Goal: Task Accomplishment & Management: Manage account settings

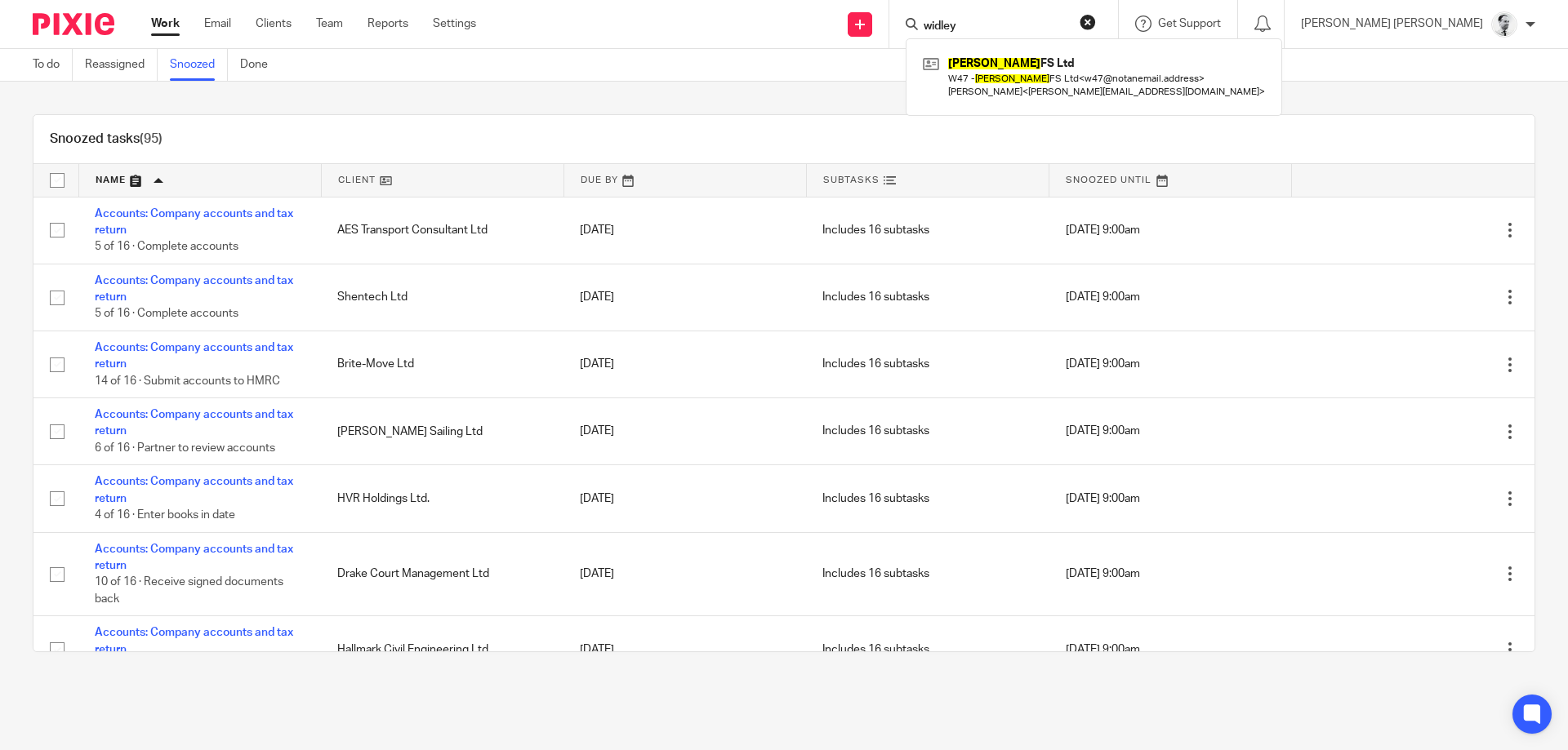
scroll to position [5751, 0]
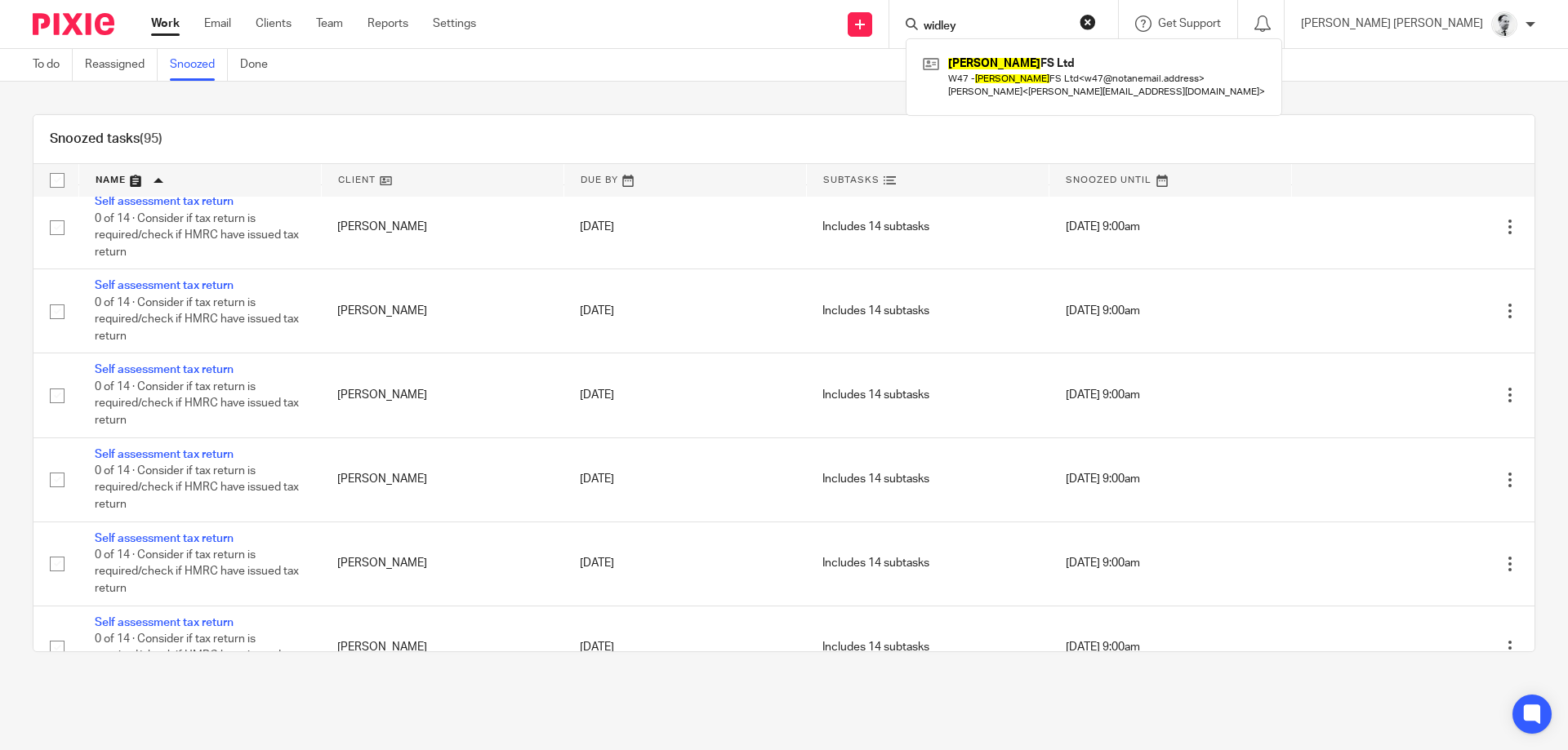
drag, startPoint x: 862, startPoint y: 24, endPoint x: 852, endPoint y: 24, distance: 10.0
click at [921, 24] on input "widley" at bounding box center [995, 27] width 147 height 15
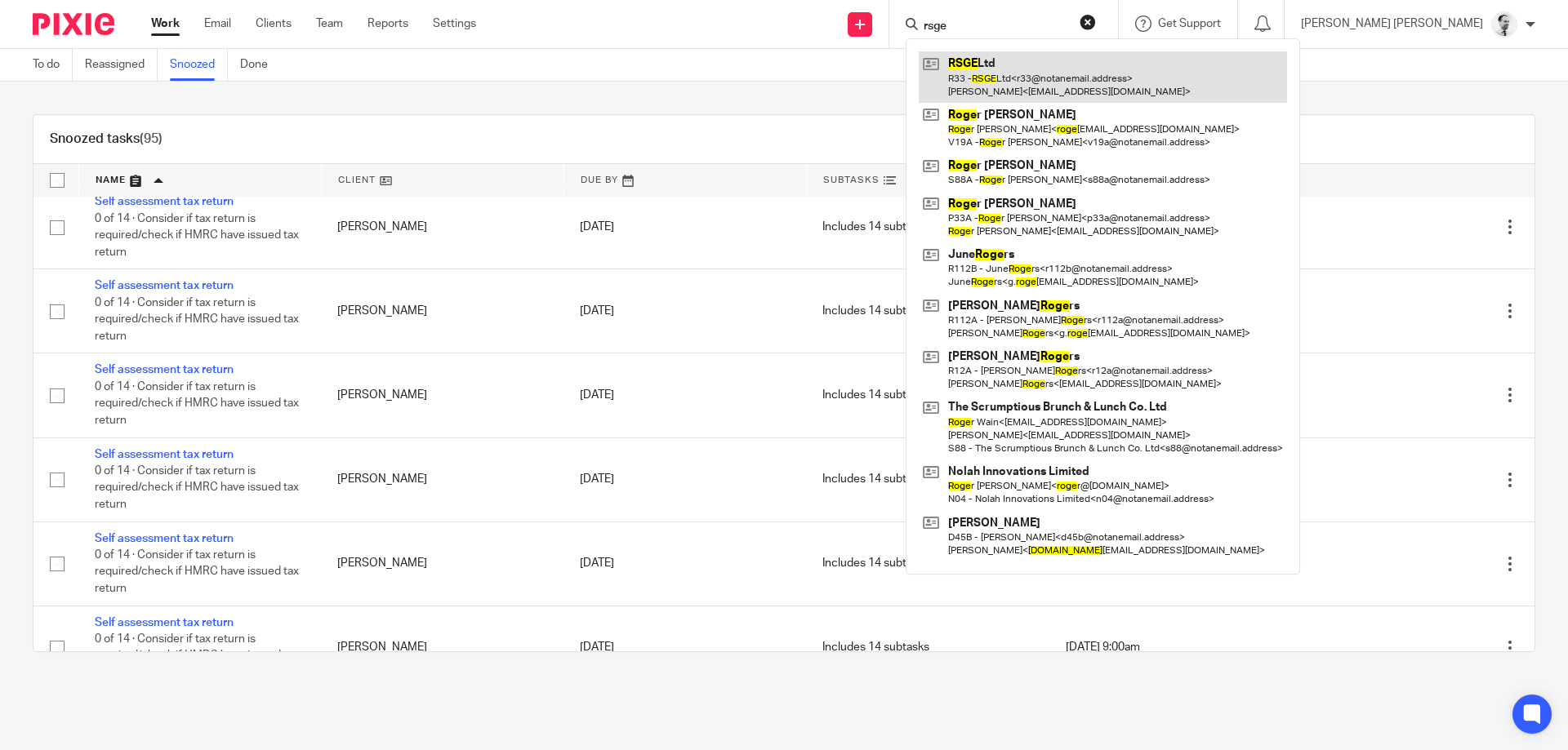
type input "rsge"
click at [1111, 73] on link at bounding box center [1102, 76] width 368 height 50
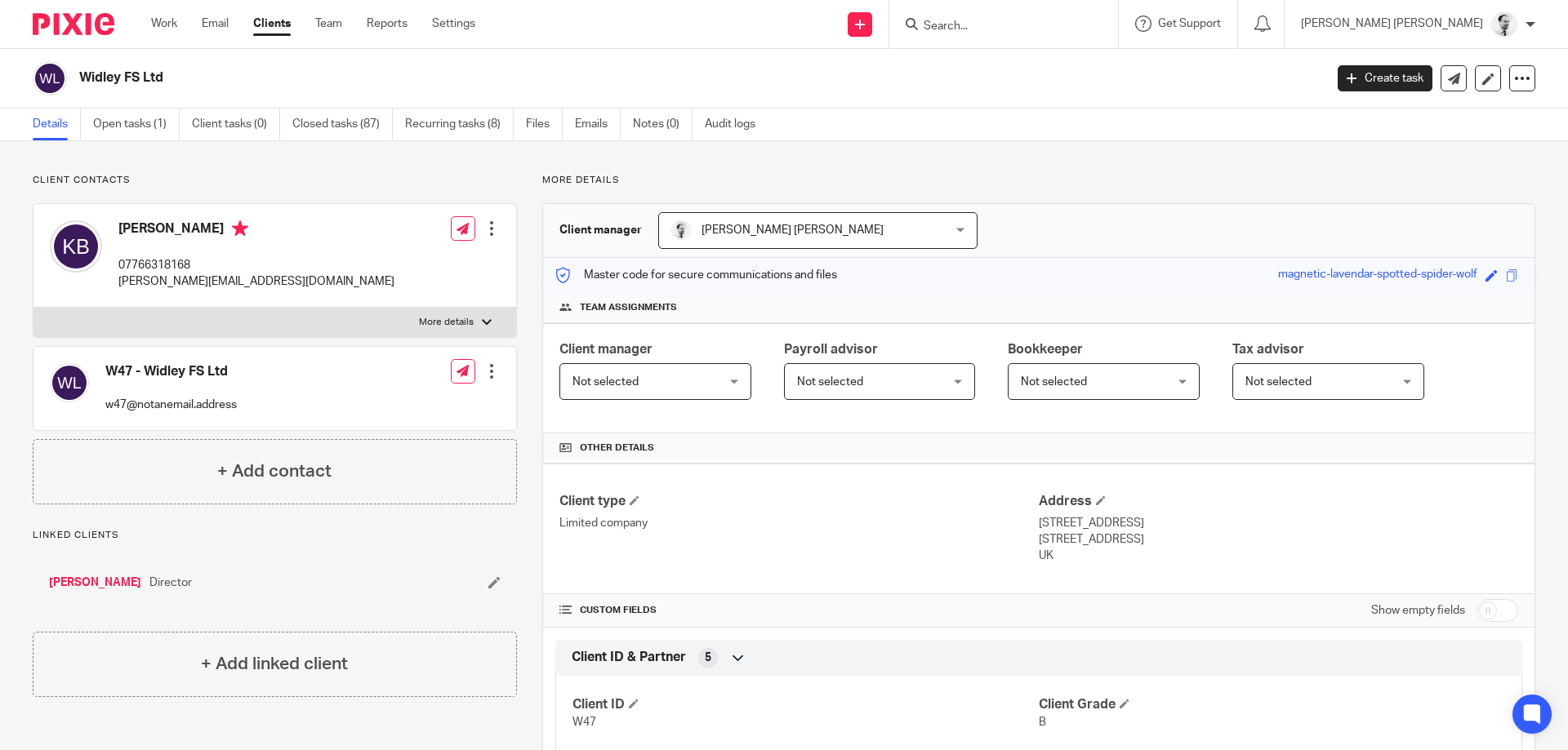
scroll to position [784, 0]
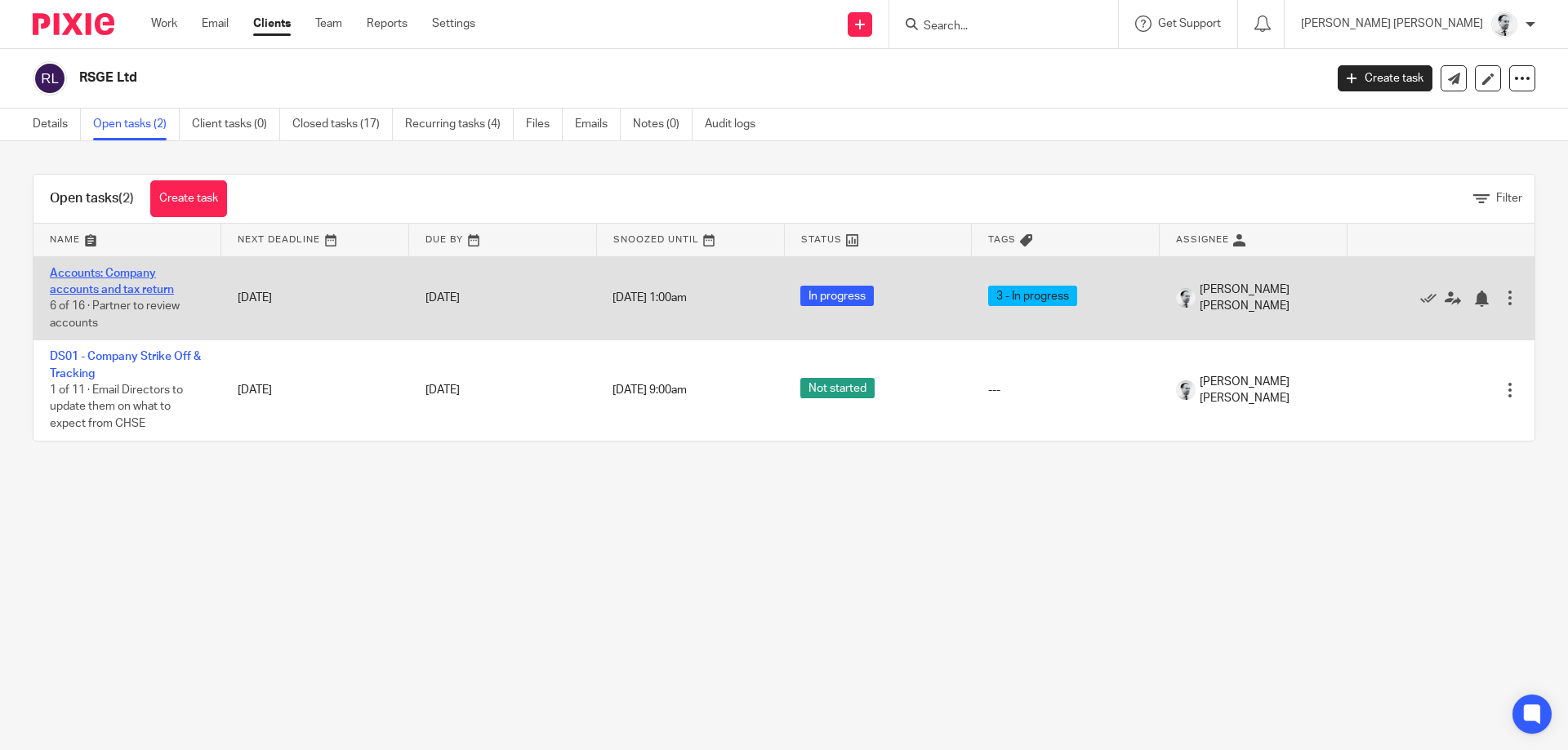
click at [140, 285] on link "Accounts: Company accounts and tax return" at bounding box center [111, 281] width 124 height 28
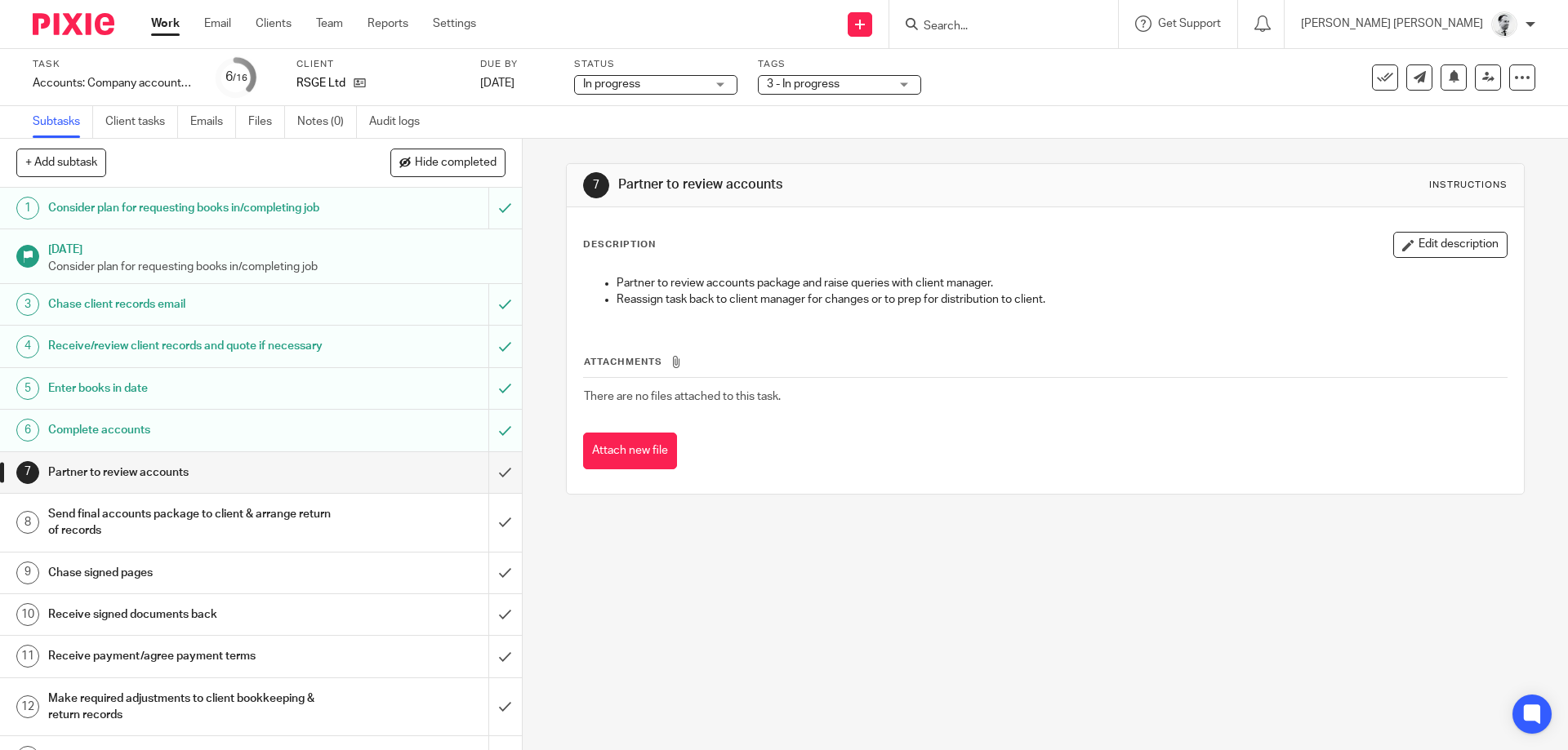
scroll to position [155, 0]
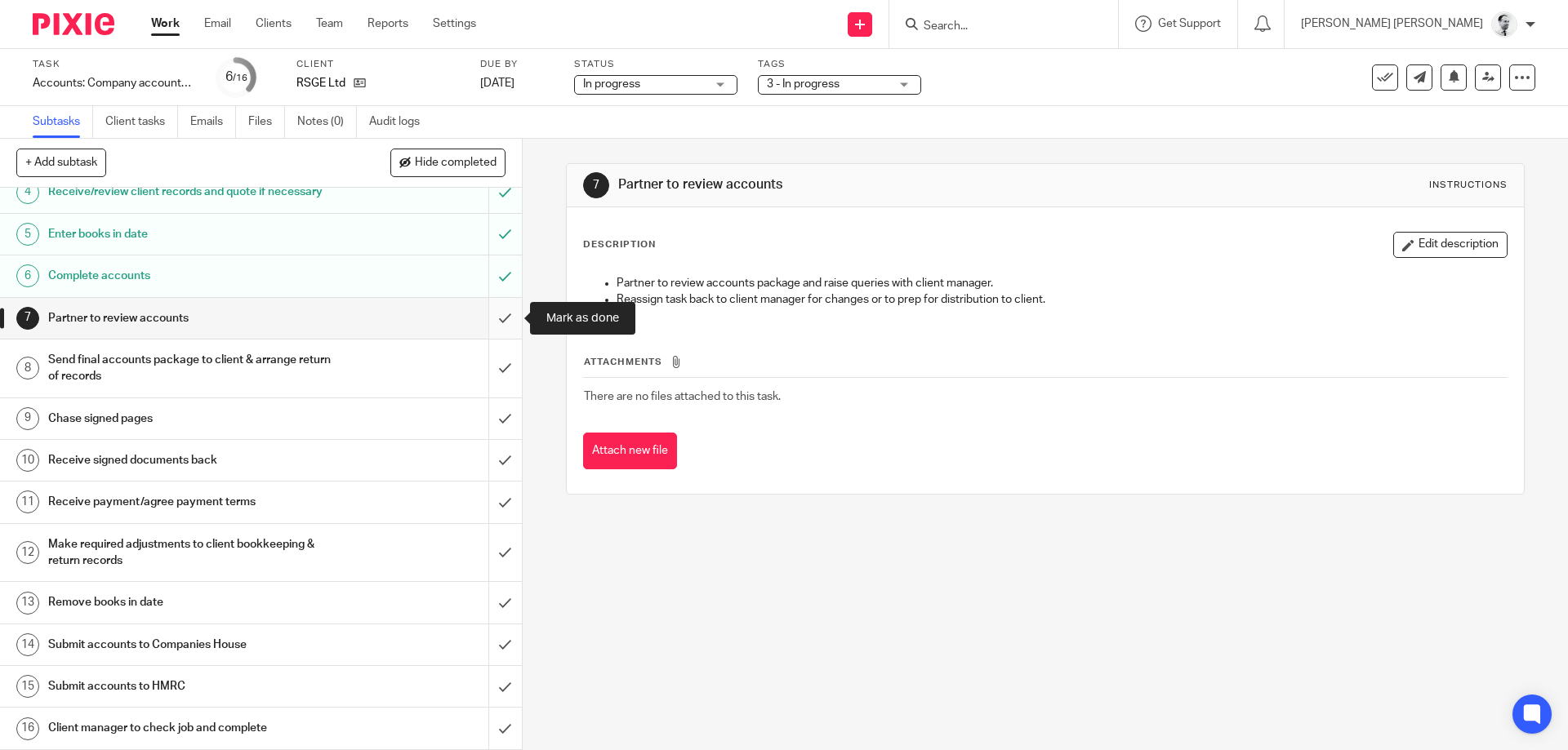
click at [502, 316] on input "submit" at bounding box center [261, 319] width 522 height 41
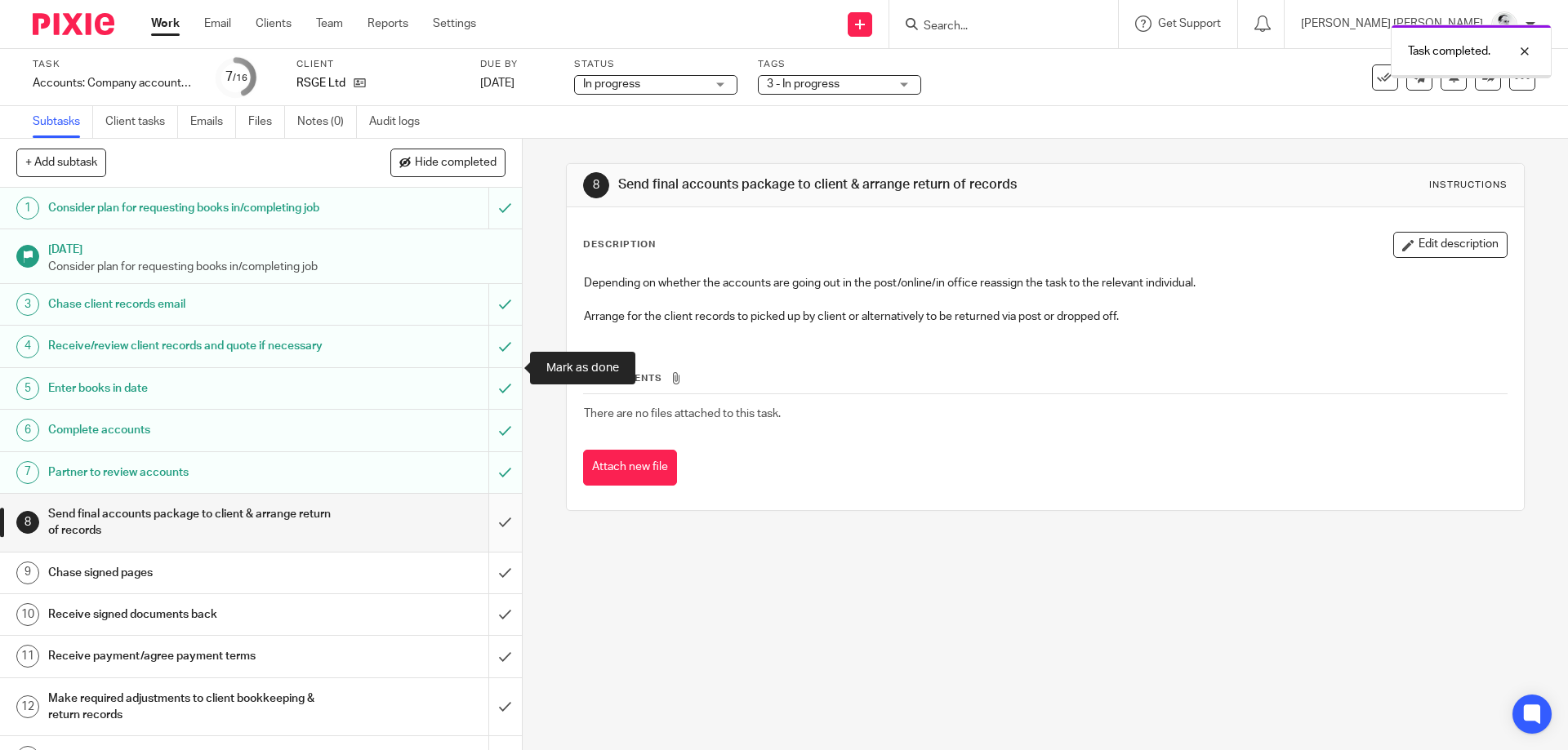
scroll to position [155, 0]
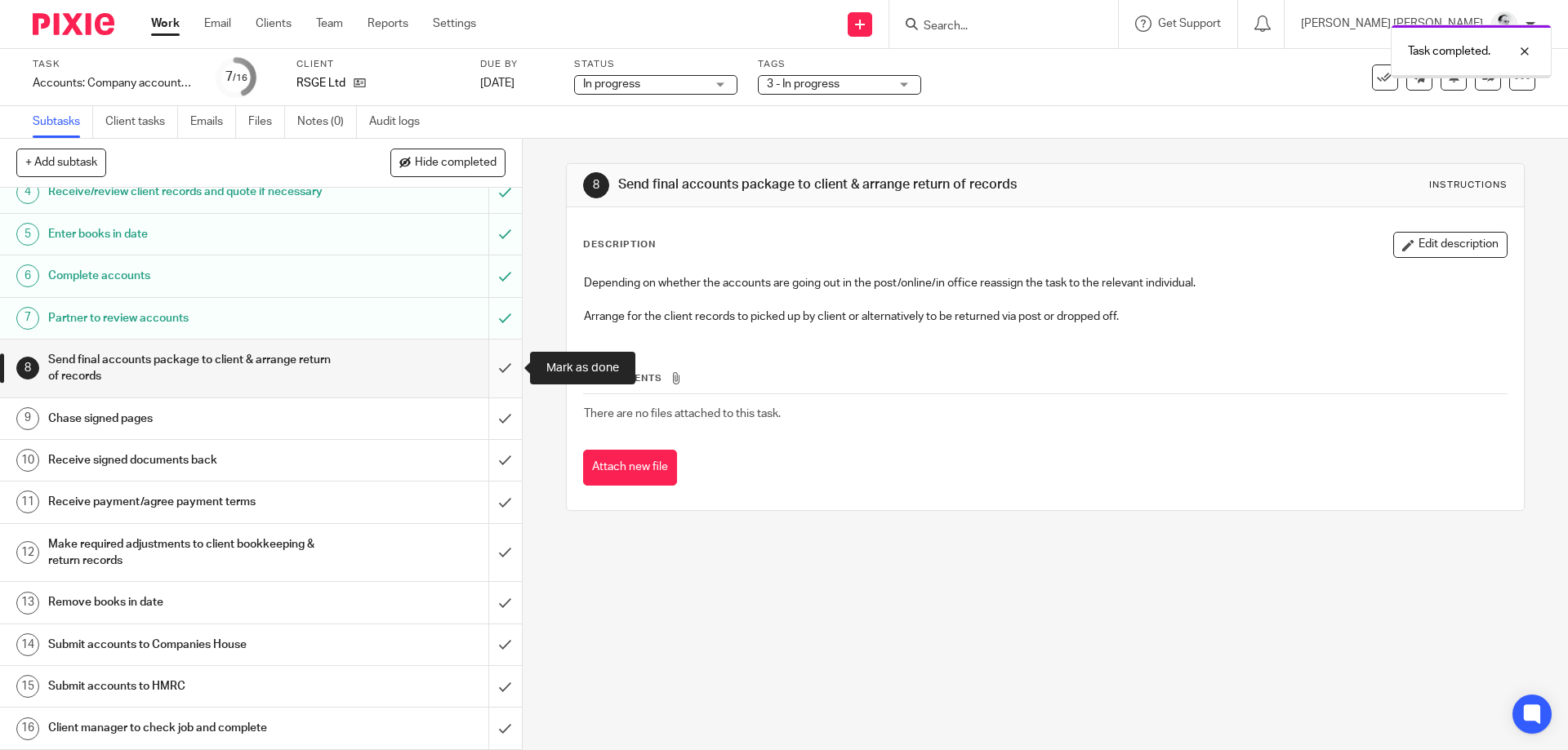
click at [503, 366] on input "submit" at bounding box center [261, 369] width 522 height 58
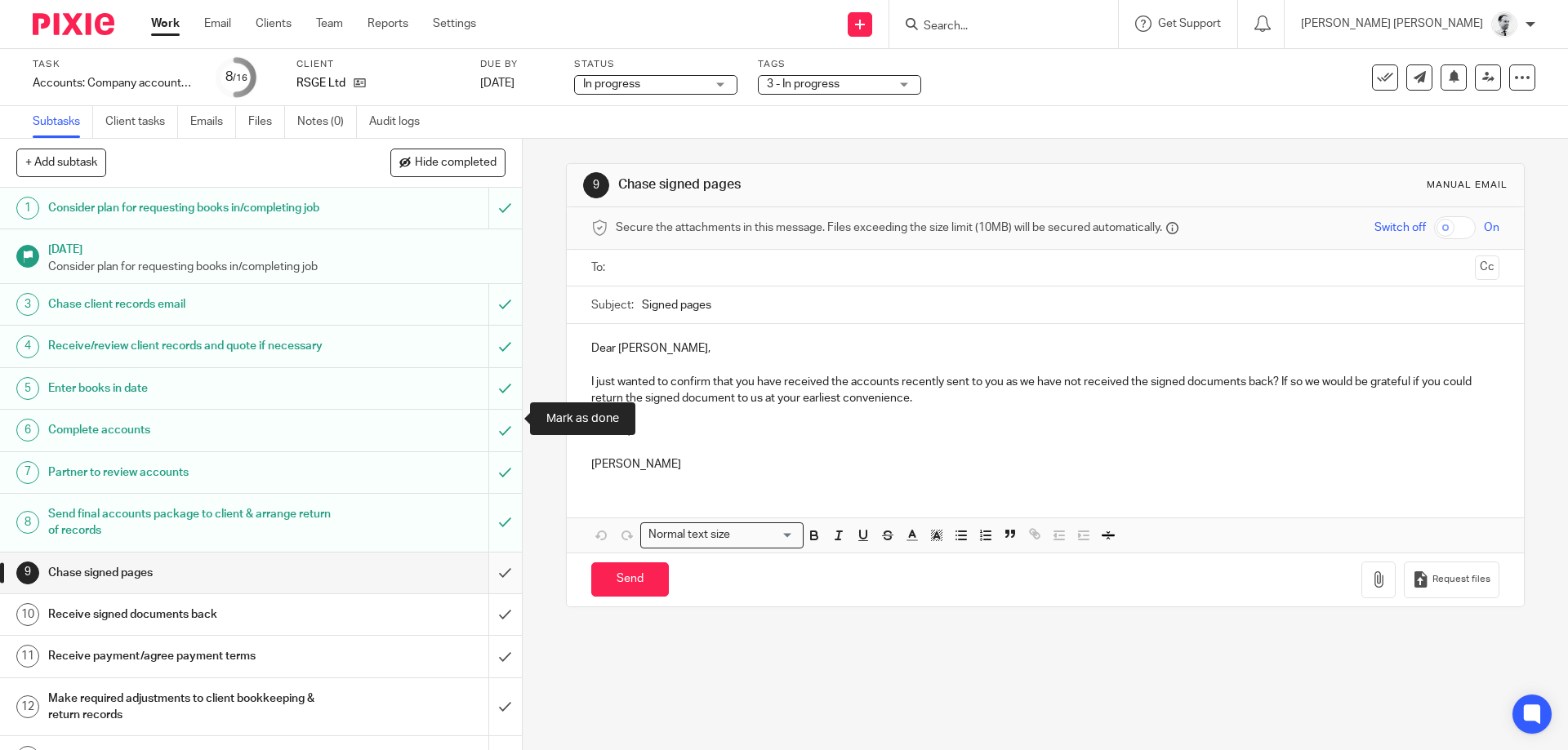
scroll to position [155, 0]
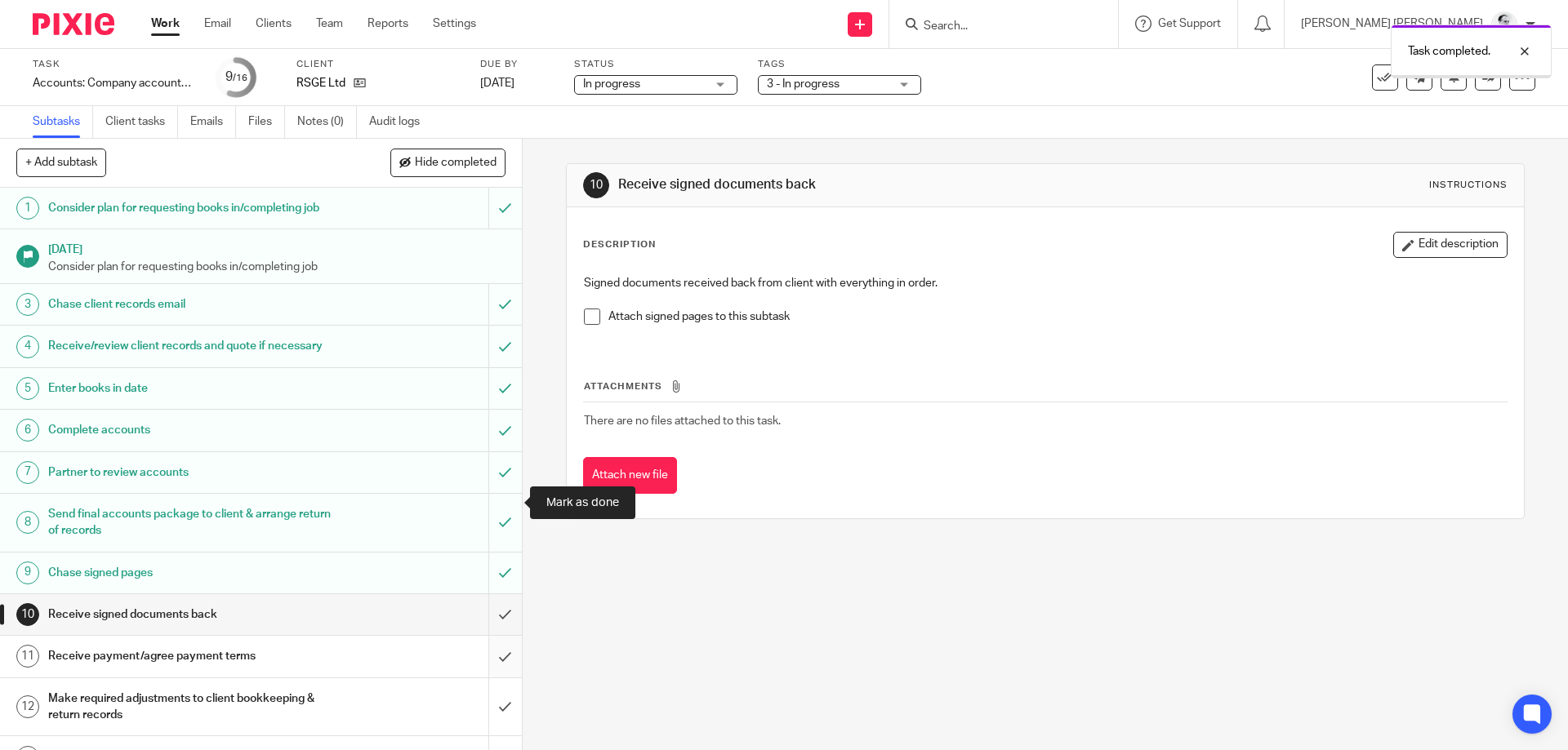
scroll to position [155, 0]
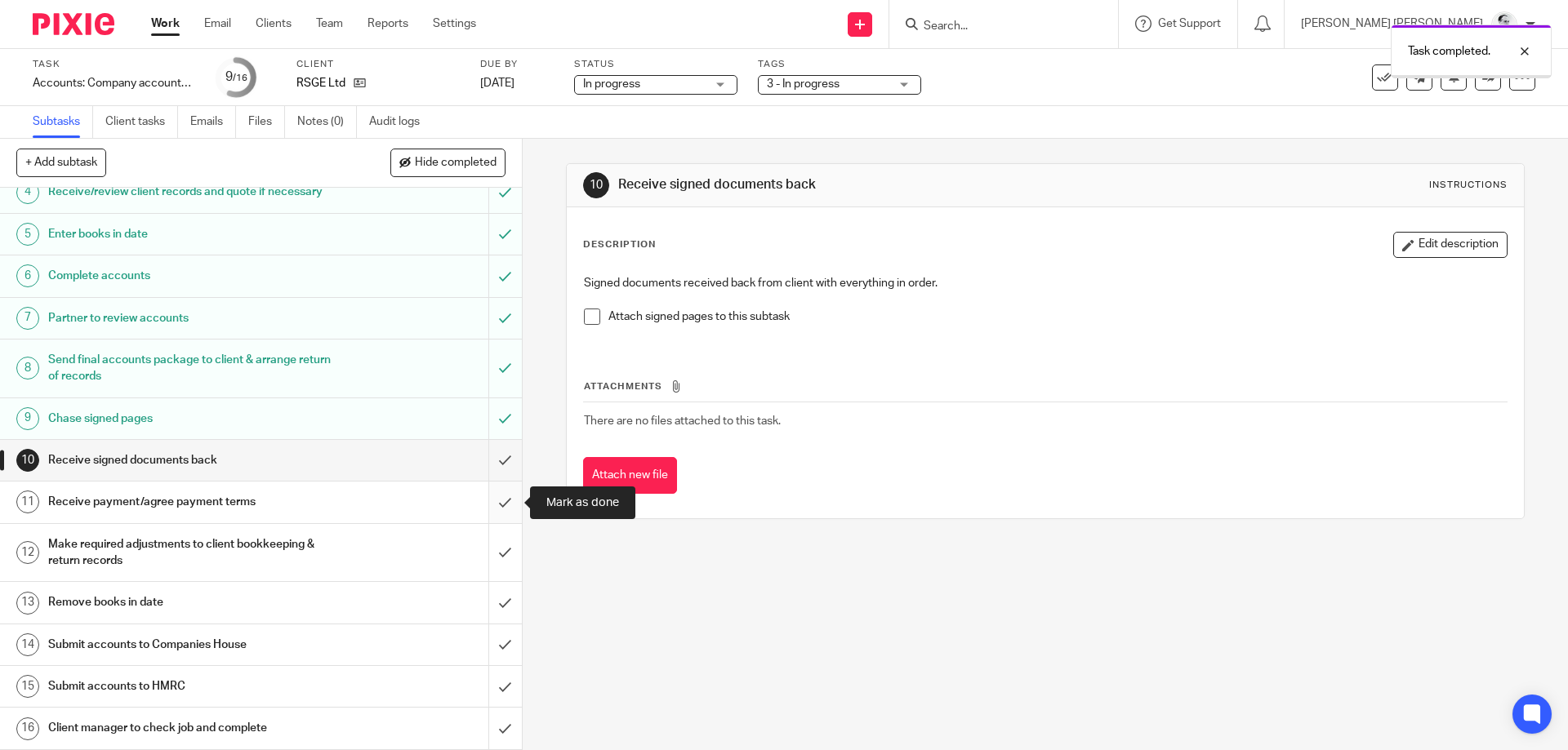
click at [503, 502] on input "submit" at bounding box center [261, 502] width 522 height 41
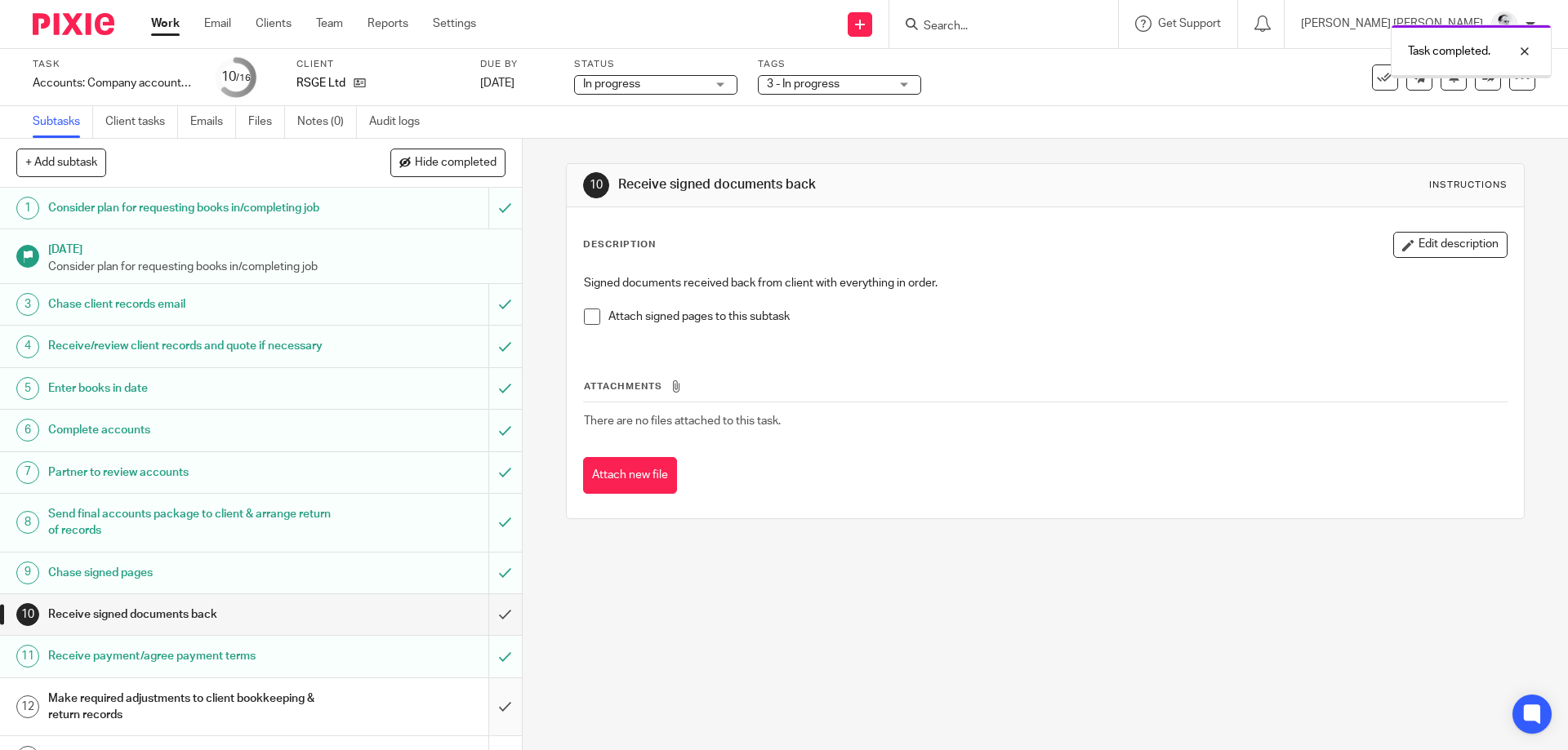
scroll to position [155, 0]
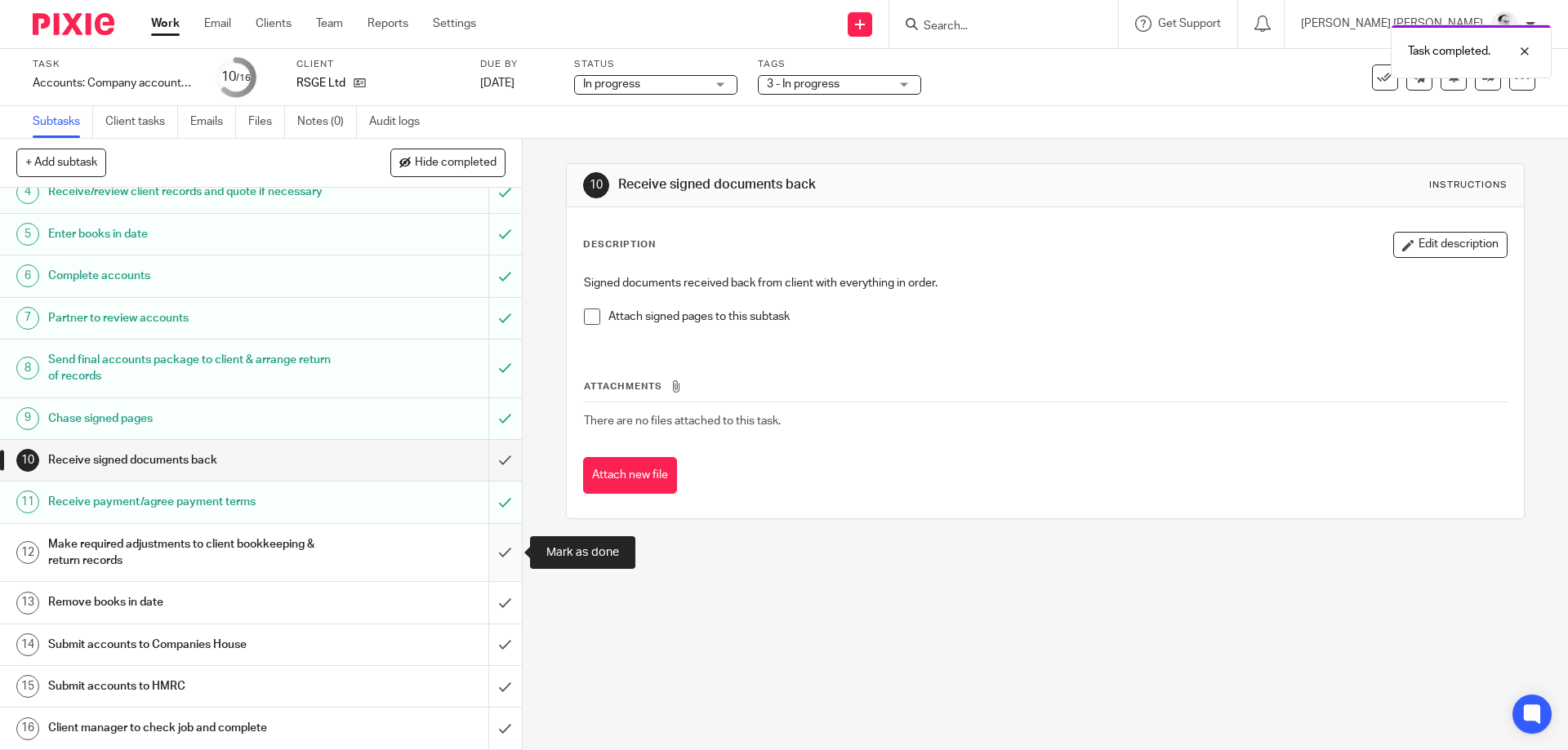
click at [504, 552] on input "submit" at bounding box center [261, 553] width 522 height 58
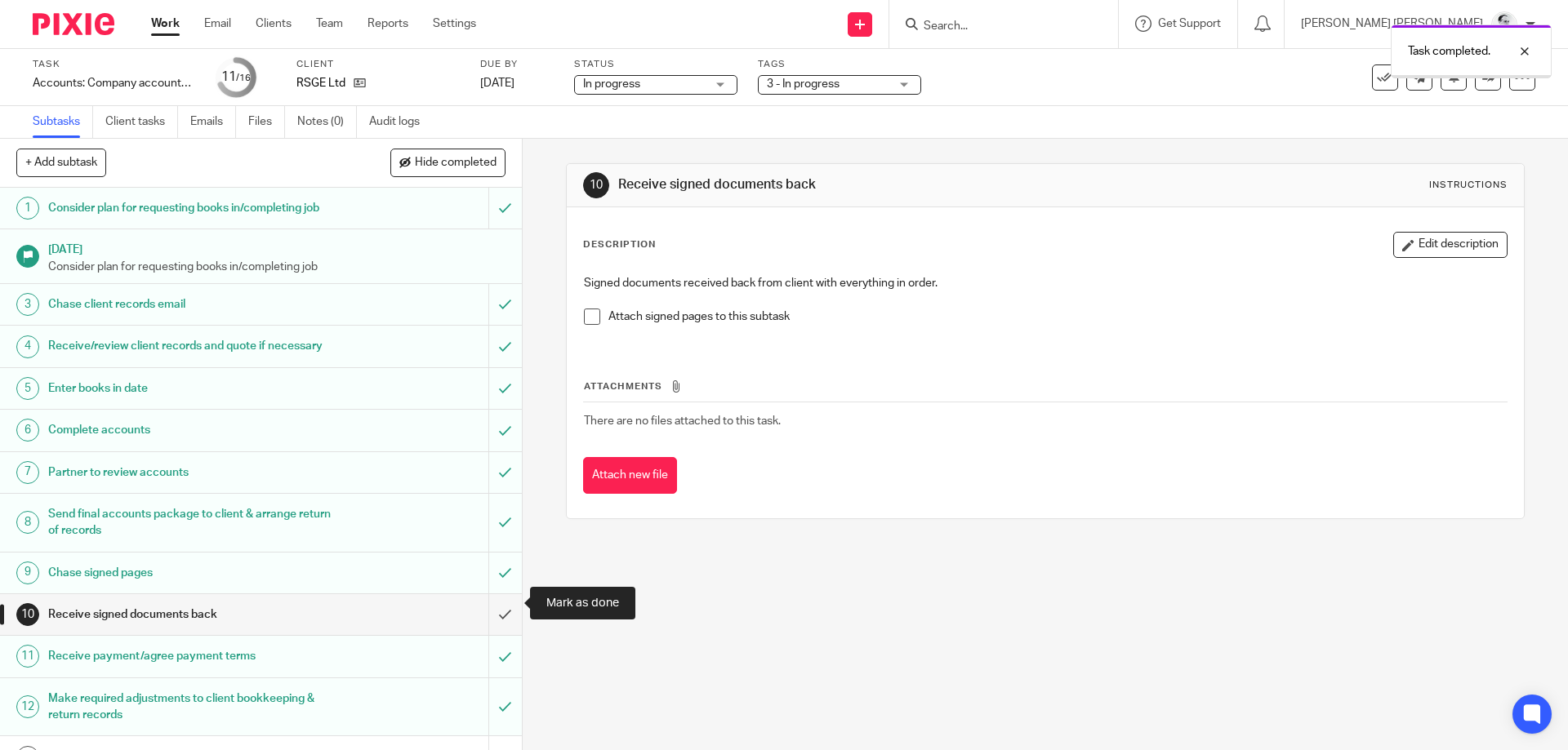
click at [500, 737] on input "submit" at bounding box center [261, 757] width 522 height 41
click at [862, 86] on span "3 - In progress" at bounding box center [827, 85] width 122 height 17
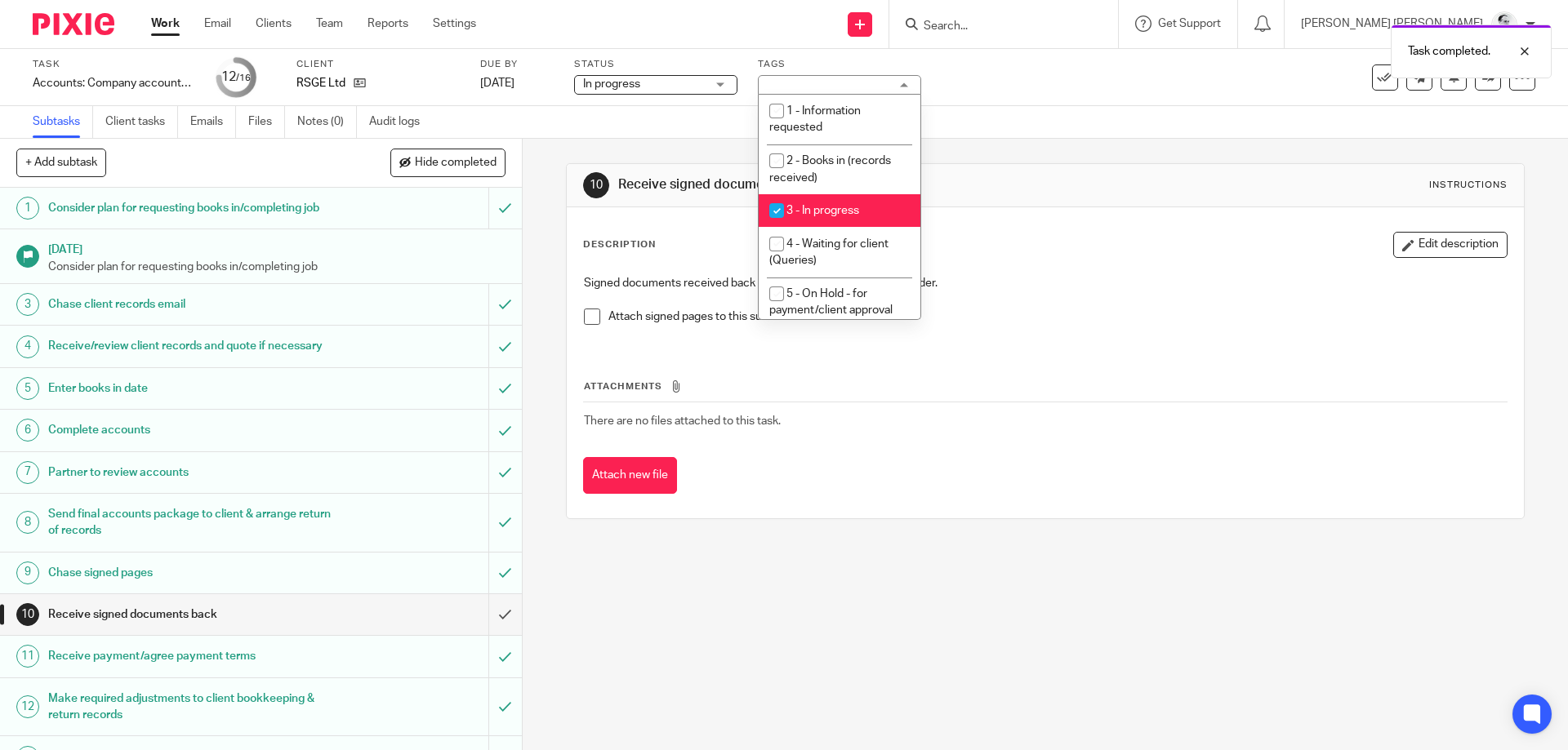
click at [862, 215] on li "3 - In progress" at bounding box center [839, 211] width 162 height 34
checkbox input "false"
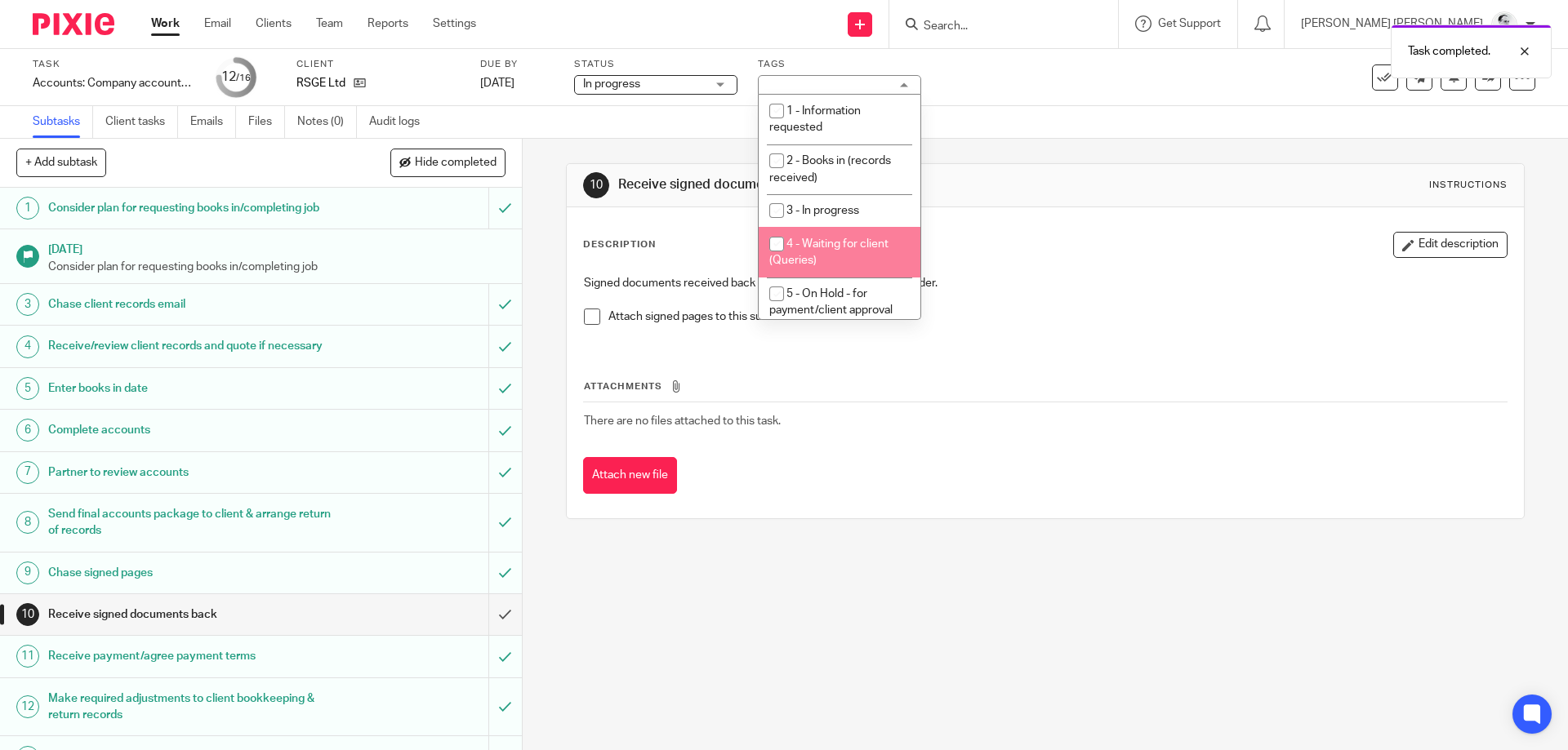
click at [842, 293] on span "5 - On Hold - for payment/client approval" at bounding box center [831, 302] width 123 height 29
checkbox input "true"
click at [351, 88] on link at bounding box center [356, 84] width 20 height 17
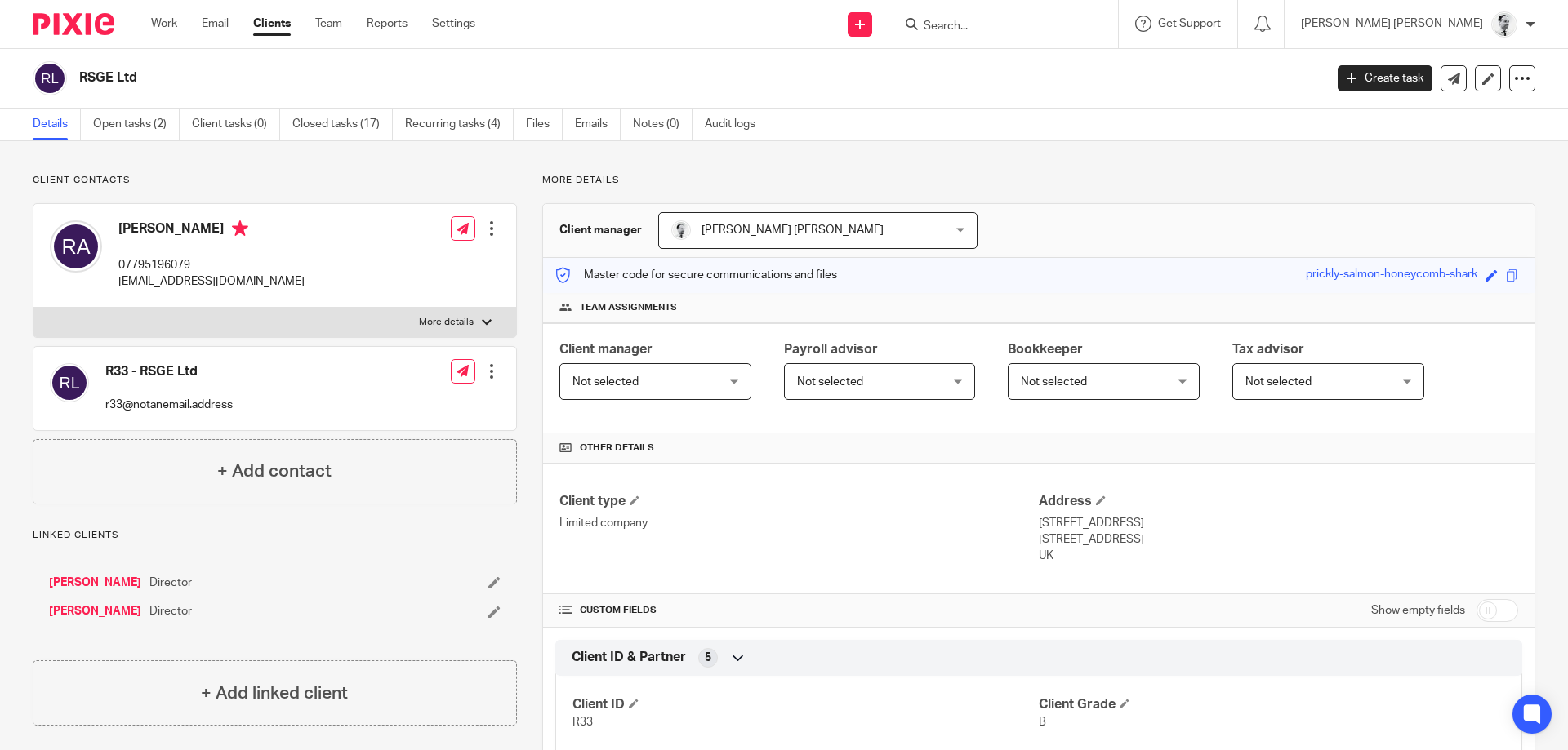
scroll to position [549, 0]
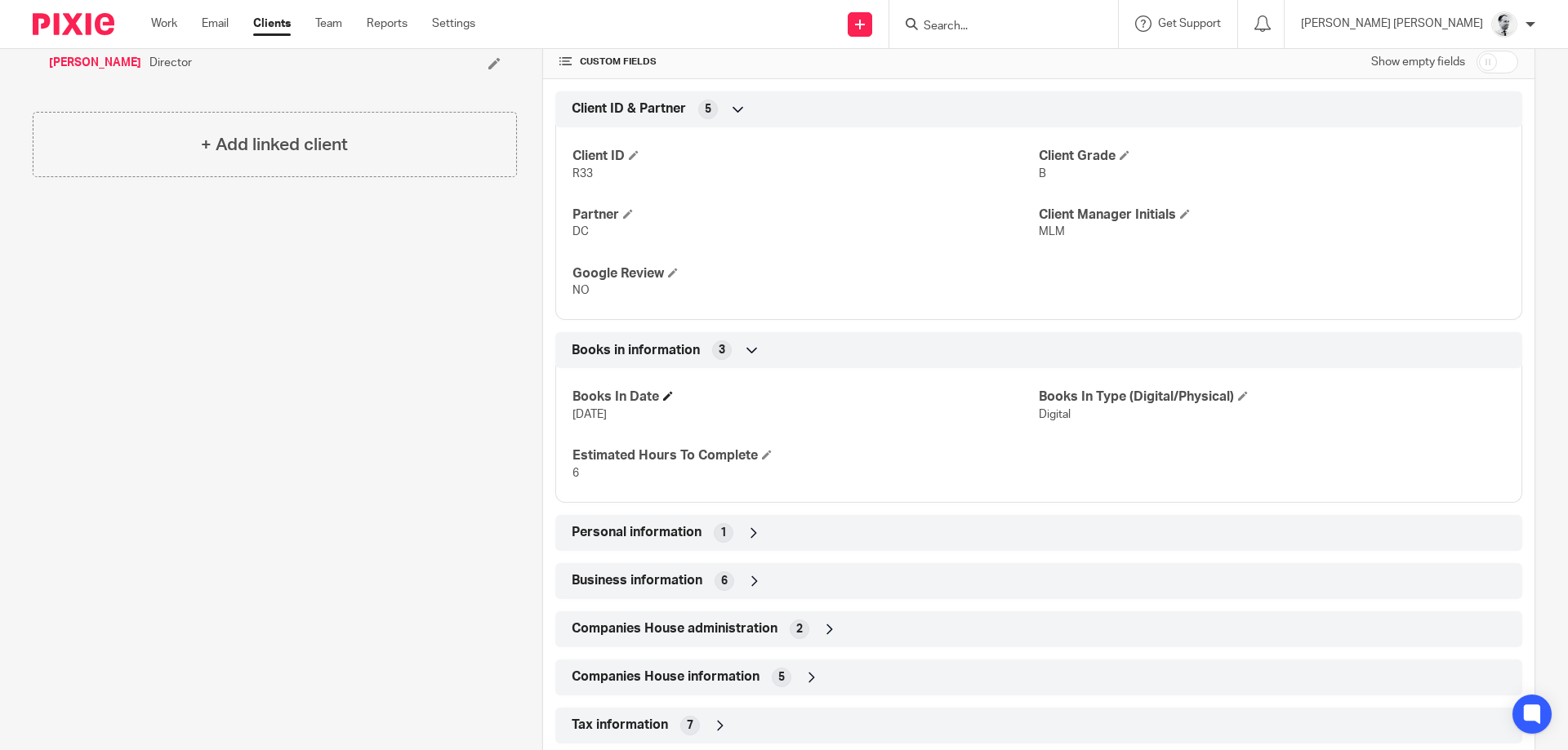
click at [670, 395] on span at bounding box center [668, 396] width 10 height 10
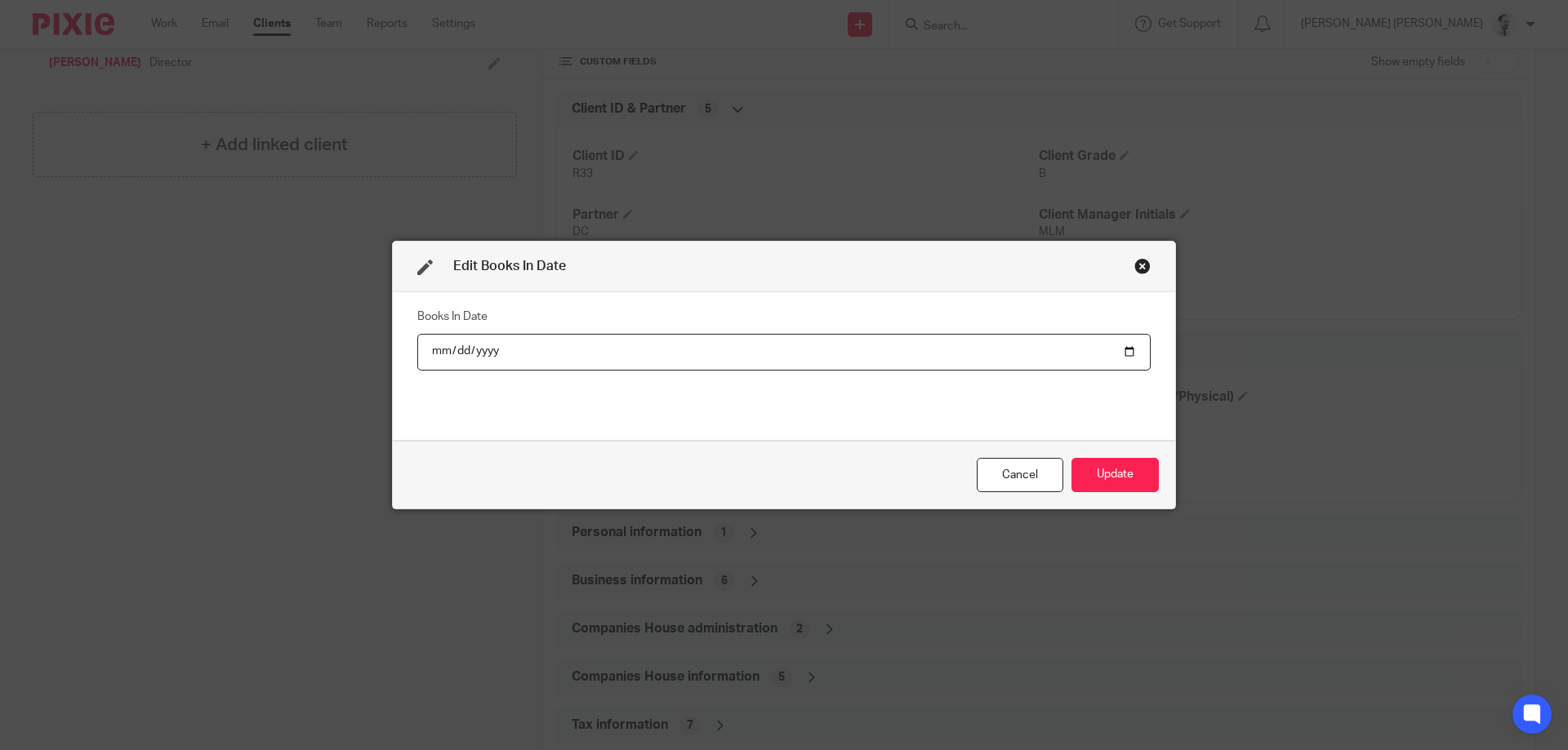
click at [507, 348] on input "date" at bounding box center [784, 351] width 733 height 36
click at [484, 354] on input "date" at bounding box center [784, 351] width 733 height 36
click at [462, 352] on input "date" at bounding box center [784, 351] width 733 height 36
click at [1120, 473] on button "Update" at bounding box center [1115, 476] width 88 height 35
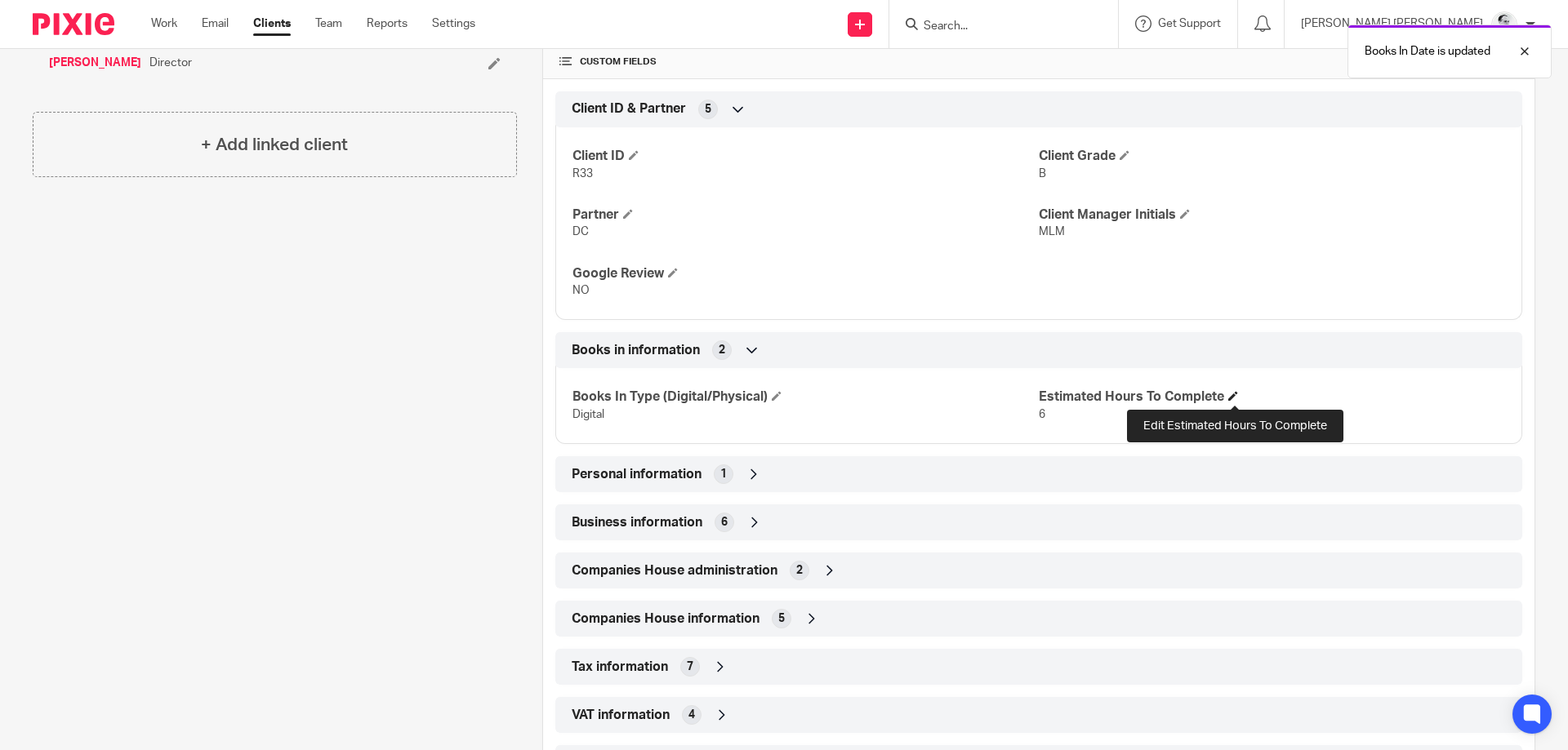
click at [1234, 400] on span at bounding box center [1233, 396] width 10 height 10
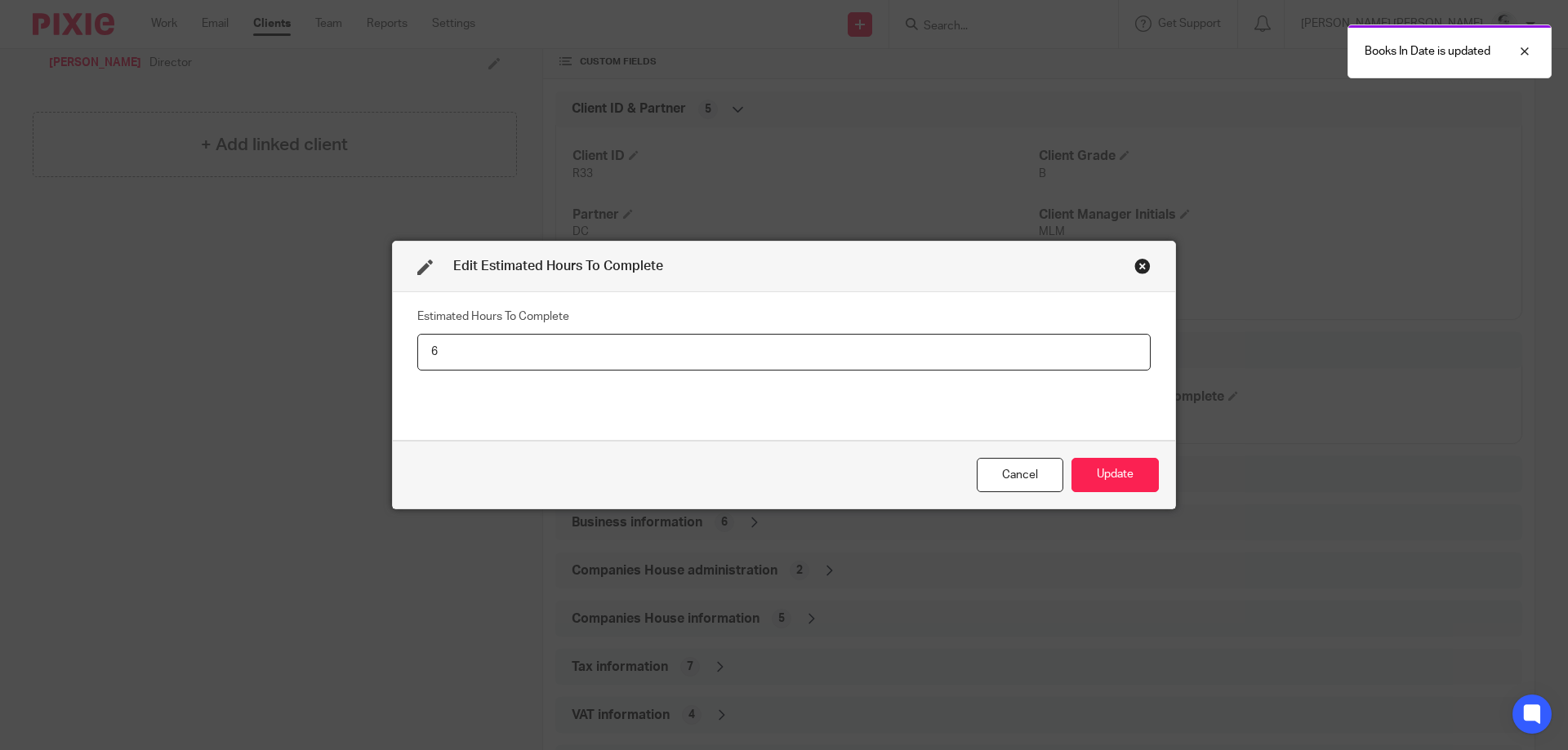
drag, startPoint x: 602, startPoint y: 339, endPoint x: 366, endPoint y: 344, distance: 236.1
click at [363, 344] on div "Edit Estimated Hours To Complete Estimated Hours To Complete 6 Cancel Update" at bounding box center [784, 375] width 1568 height 750
click at [417, 338] on input "6" at bounding box center [784, 351] width 733 height 36
click at [1120, 468] on button "Update" at bounding box center [1115, 476] width 88 height 35
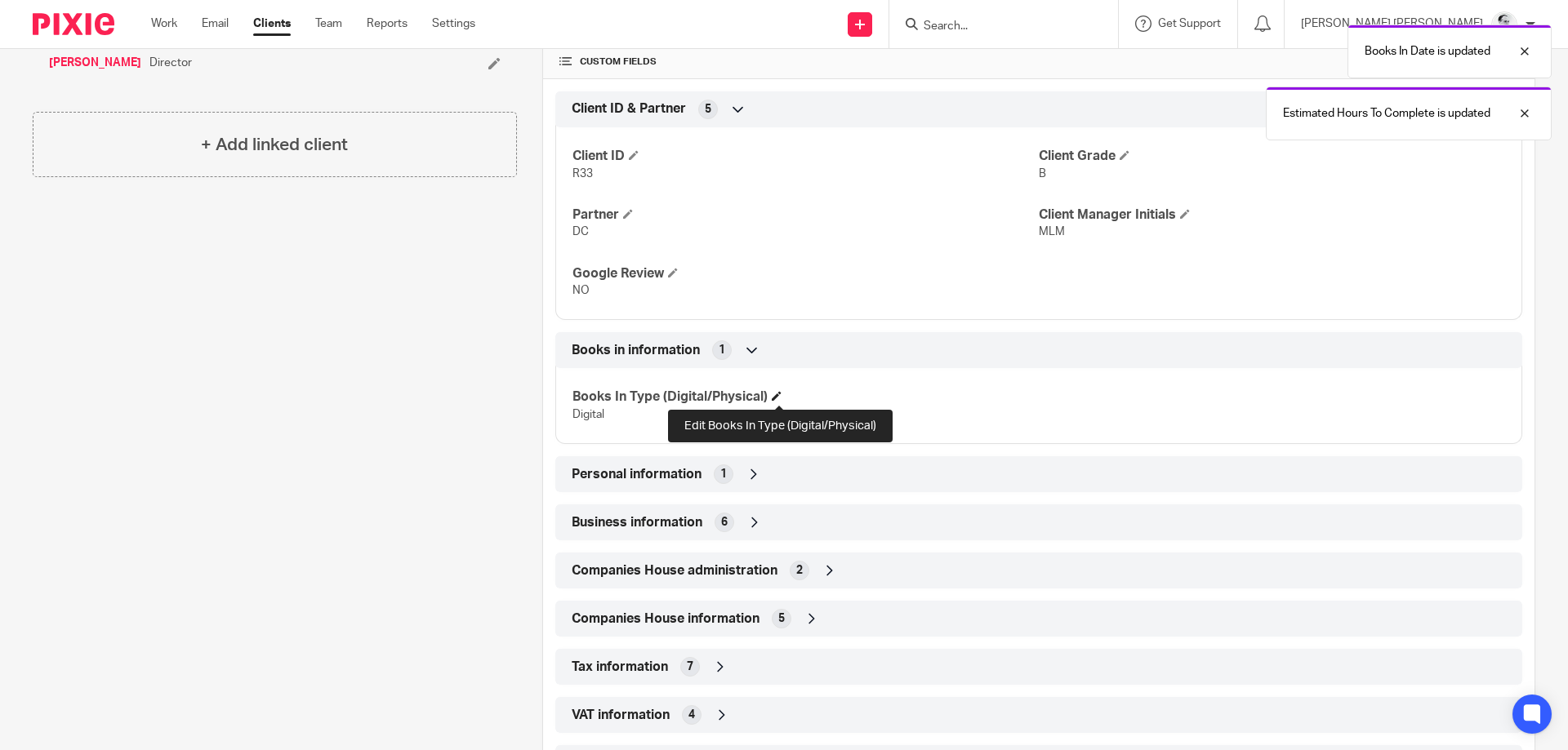
click at [782, 394] on span at bounding box center [776, 396] width 10 height 10
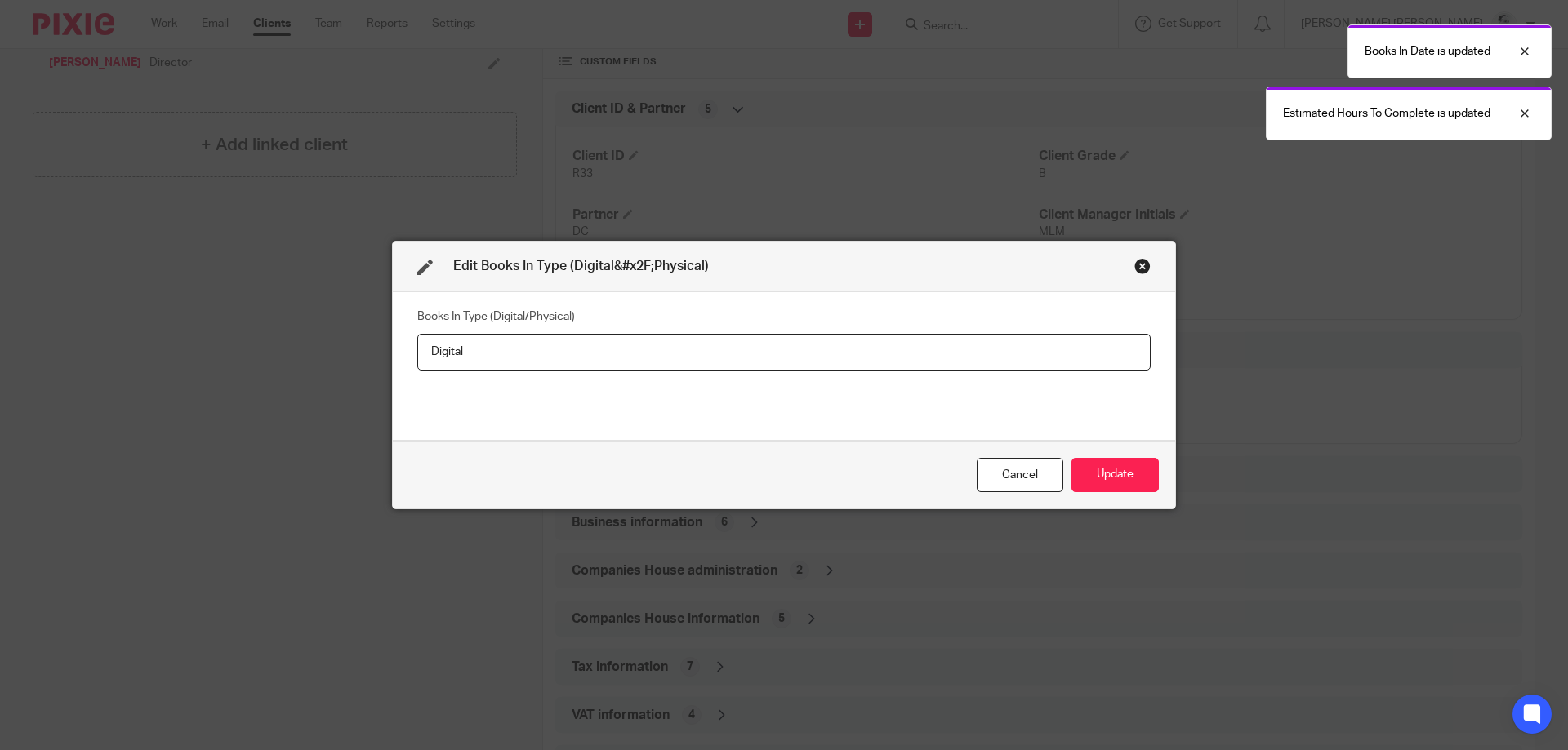
click at [417, 334] on input "Digital" at bounding box center [784, 351] width 733 height 36
click at [1126, 465] on button "Update" at bounding box center [1115, 476] width 88 height 35
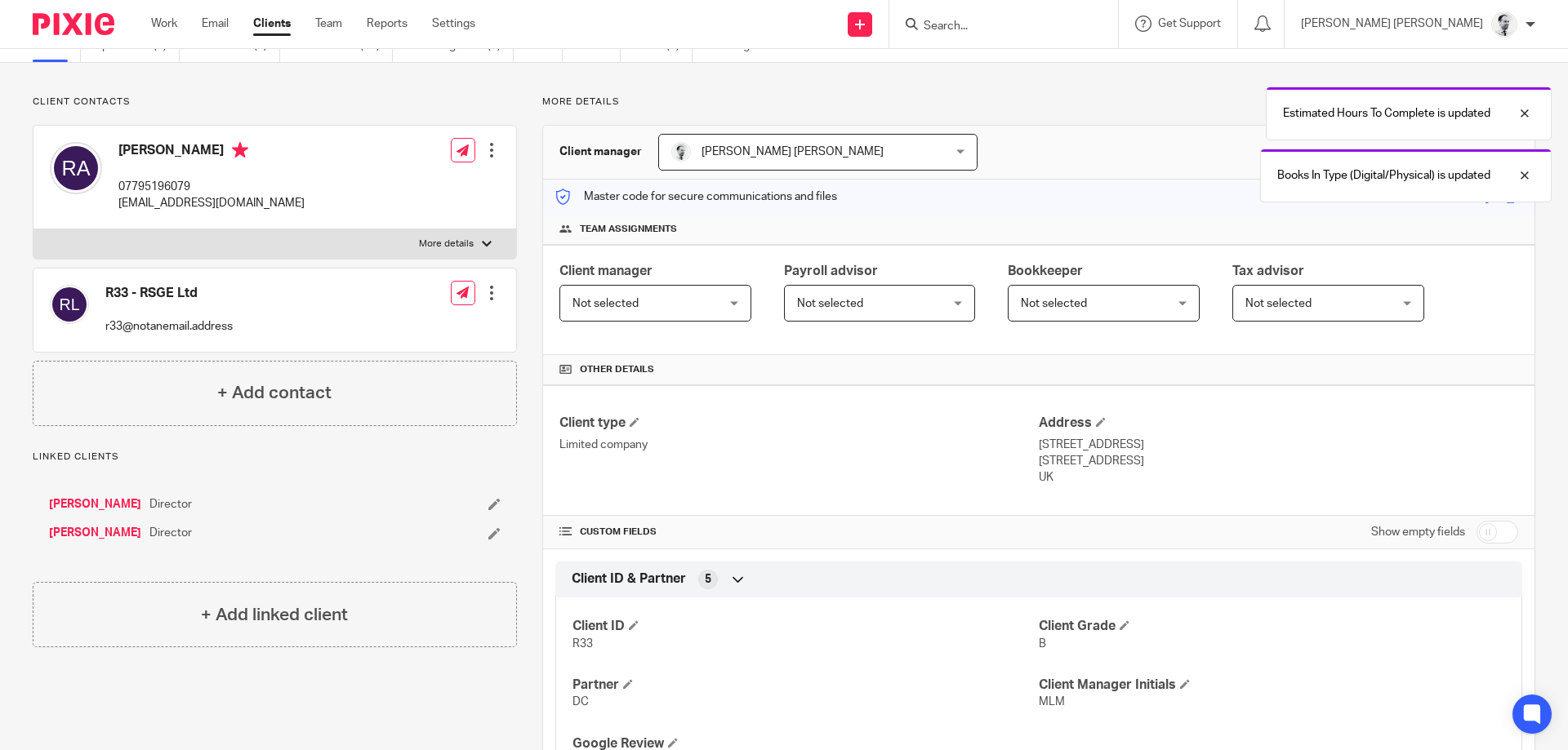
scroll to position [0, 0]
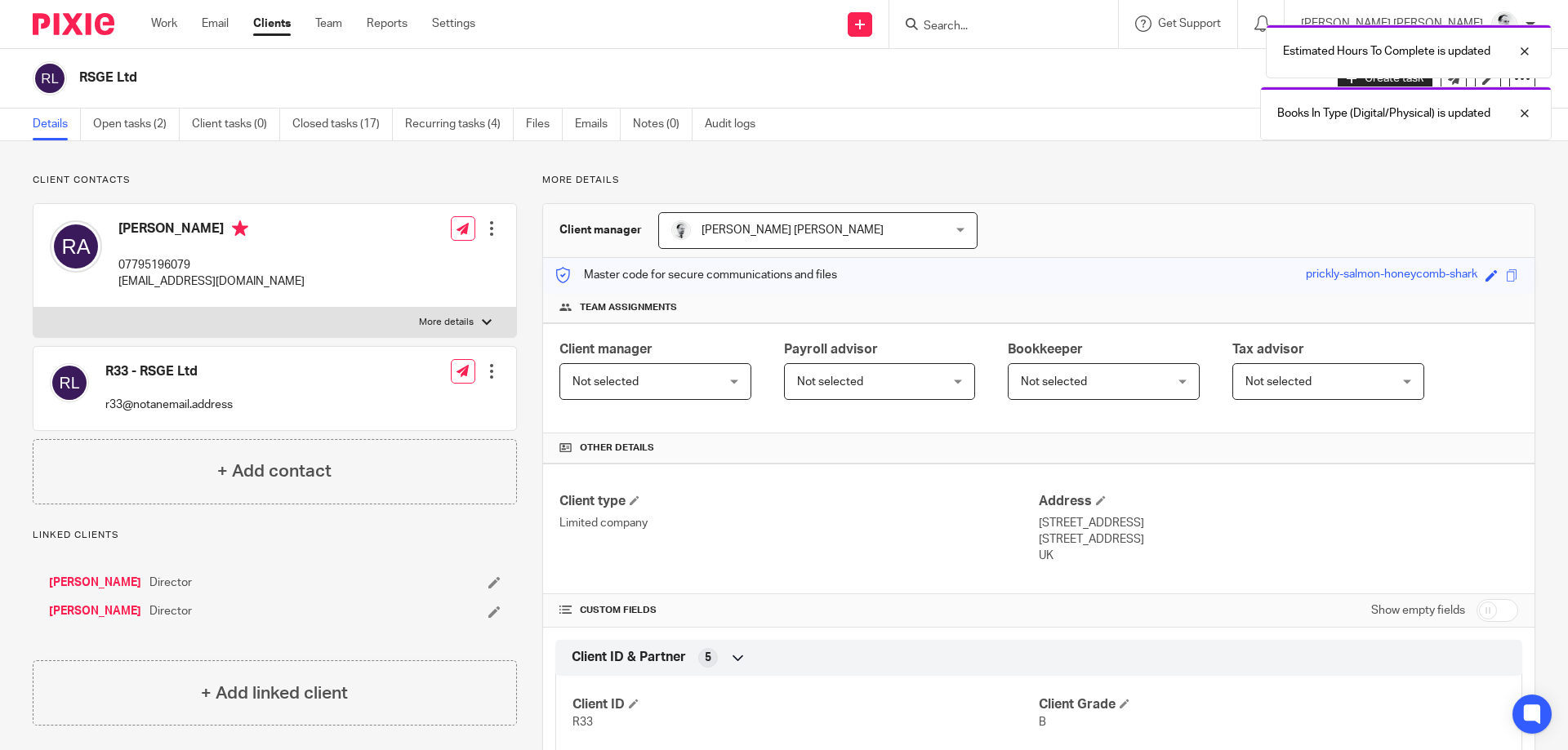
click at [143, 105] on div "RSGE Ltd Create task Update from Companies House Export data Merge Archive clie…" at bounding box center [784, 79] width 1568 height 60
click at [148, 119] on link "Open tasks (2)" at bounding box center [136, 125] width 87 height 32
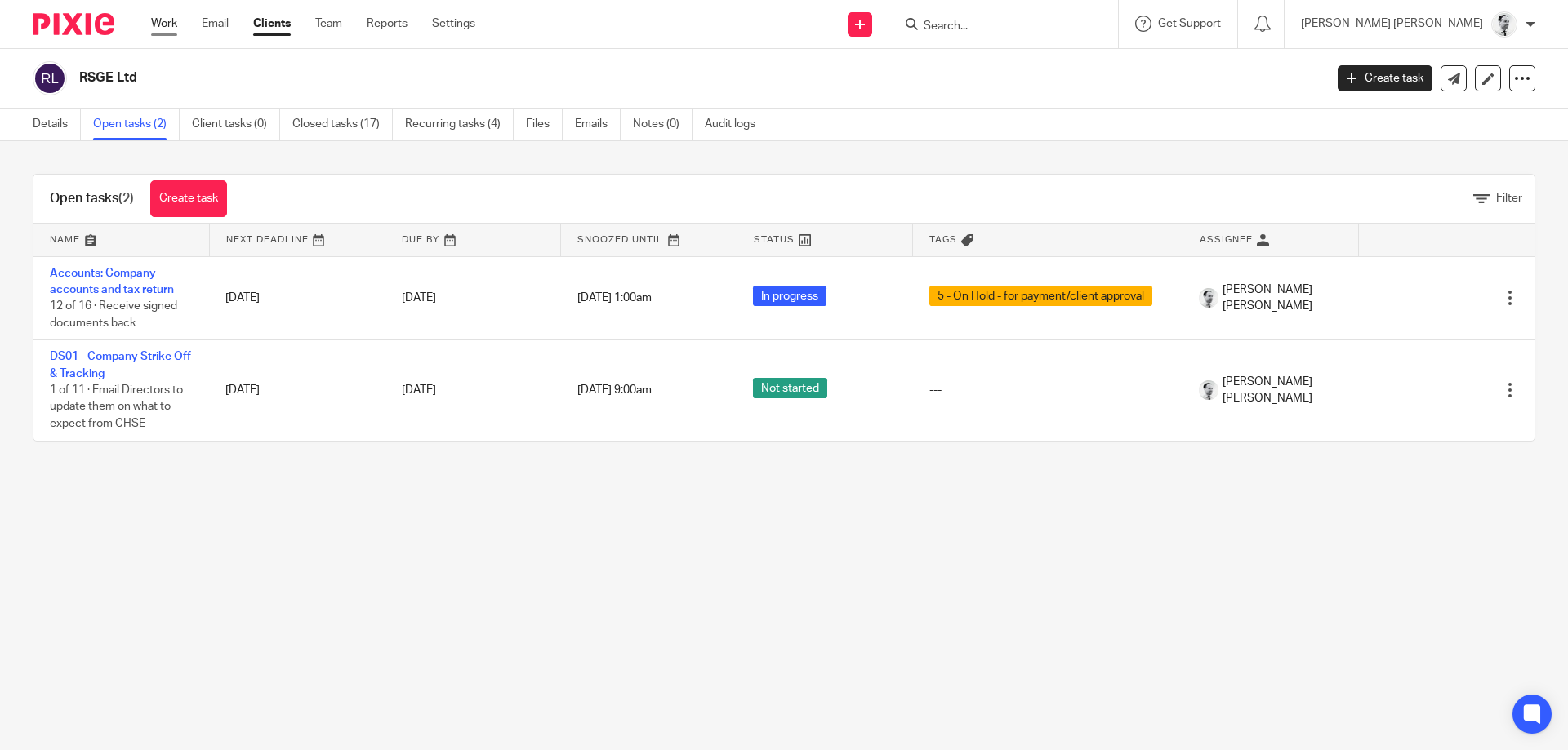
click at [170, 24] on link "Work" at bounding box center [164, 24] width 26 height 17
